Goal: Complete application form

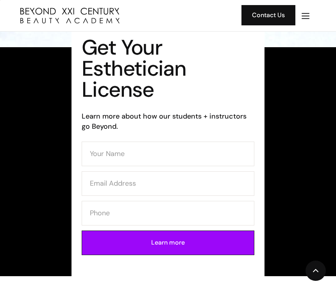
scroll to position [422, 0]
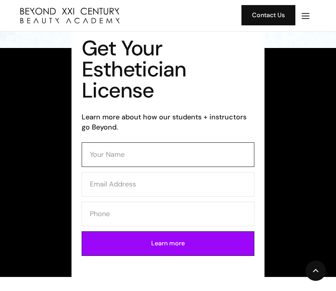
click at [103, 152] on input "Contact Form (Esthi)" at bounding box center [168, 155] width 173 height 25
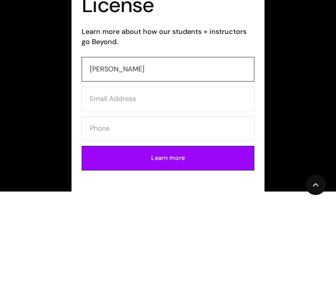
type input "[PERSON_NAME]"
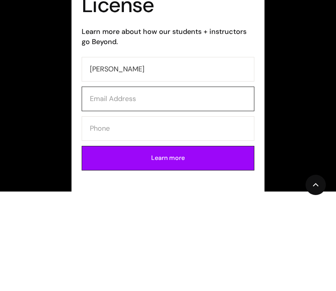
click at [187, 173] on input "Contact Form (Esthi)" at bounding box center [168, 185] width 173 height 25
type input "[EMAIL_ADDRESS][DOMAIN_NAME]"
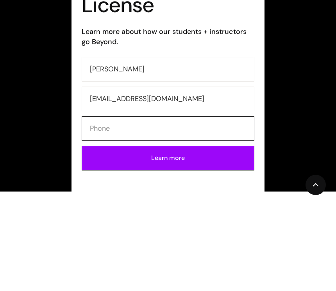
click at [227, 202] on input "Contact Form (Esthi)" at bounding box center [168, 214] width 173 height 25
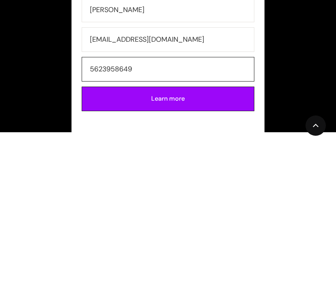
type input "5623958649"
click at [209, 232] on input "Learn more" at bounding box center [168, 244] width 173 height 25
type input "Please wait..."
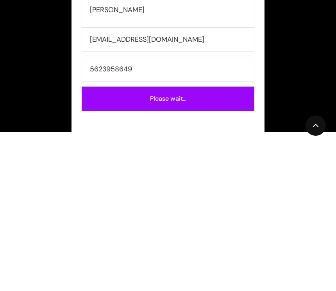
scroll to position [567, 0]
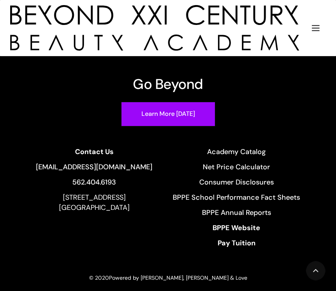
scroll to position [360, 0]
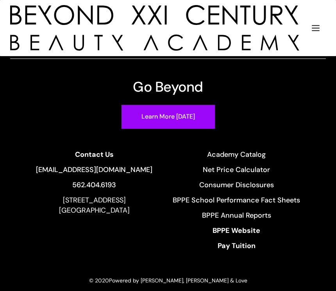
click at [257, 59] on div "Go Beyond Learn More Today Contact Us info@beyondcosmo.com 562.404.6193 13640 I…" at bounding box center [168, 152] width 336 height 265
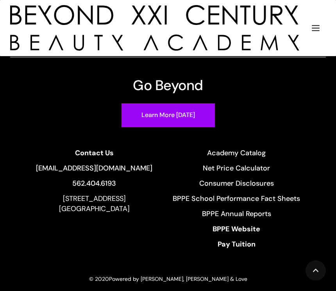
scroll to position [363, 0]
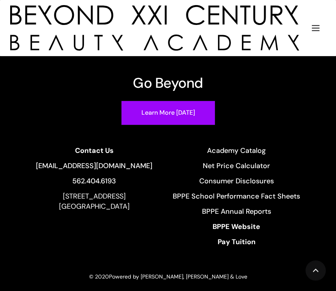
click at [187, 121] on link "Learn More [DATE]" at bounding box center [168, 113] width 94 height 25
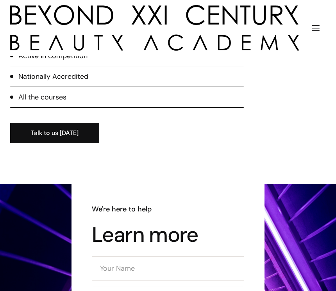
scroll to position [1526, 0]
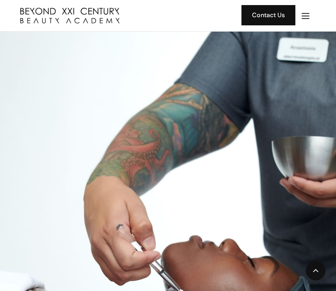
scroll to position [579, 0]
